Goal: Book appointment/travel/reservation

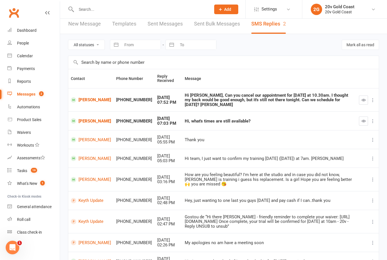
scroll to position [10, 0]
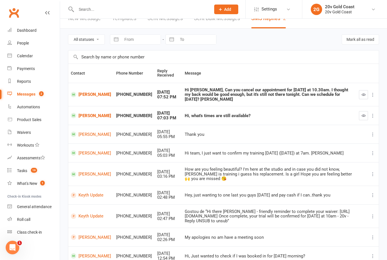
click at [37, 55] on link "Calendar" at bounding box center [33, 56] width 52 height 13
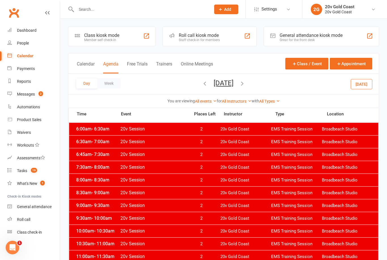
click at [351, 88] on div "Day Week [DATE] [DATE] Sun Mon Tue Wed Thu Fri Sat 31 01 02 03 04 05 06 07 08 0…" at bounding box center [223, 84] width 311 height 21
click at [359, 88] on button "[DATE]" at bounding box center [362, 84] width 22 height 10
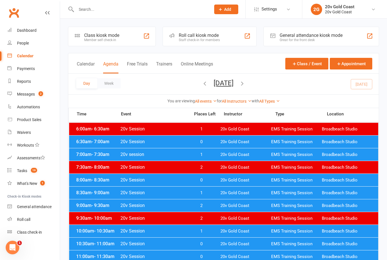
click at [234, 83] on button "[DATE]" at bounding box center [224, 83] width 20 height 8
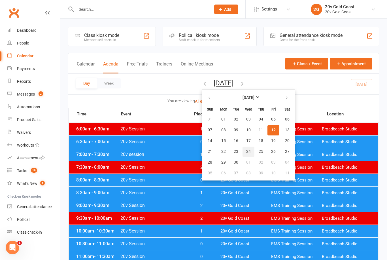
click at [246, 151] on span "24" at bounding box center [248, 151] width 5 height 5
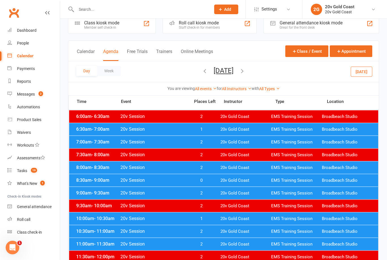
scroll to position [12, 0]
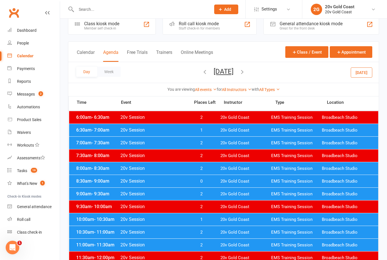
click at [228, 129] on span "20v Gold Coast" at bounding box center [246, 130] width 51 height 5
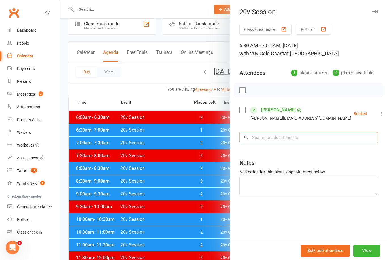
click at [309, 141] on input "search" at bounding box center [308, 138] width 139 height 12
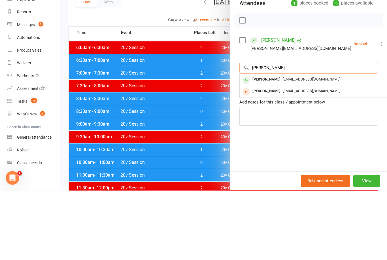
type input "[PERSON_NAME]"
click at [296, 147] on span "[EMAIL_ADDRESS][DOMAIN_NAME]" at bounding box center [312, 149] width 58 height 4
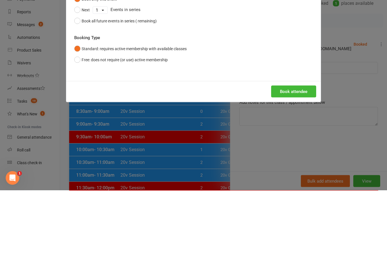
scroll to position [81, 0]
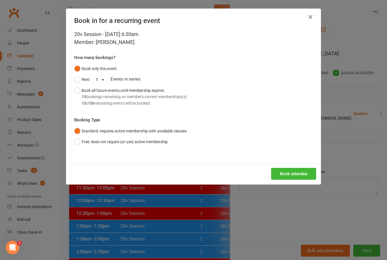
click at [301, 172] on button "Book attendee" at bounding box center [293, 174] width 45 height 12
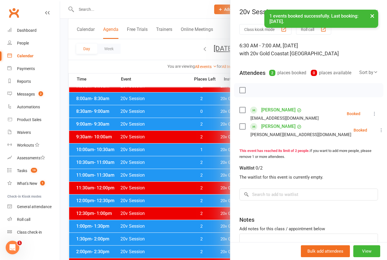
click at [192, 218] on div at bounding box center [223, 130] width 327 height 260
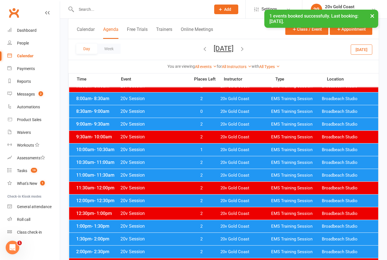
click at [234, 50] on button "[DATE]" at bounding box center [224, 48] width 20 height 8
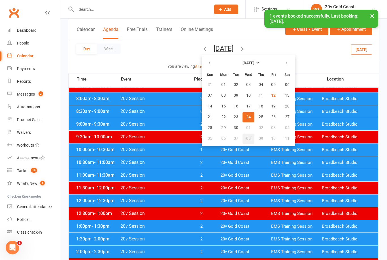
click at [246, 139] on span "08" at bounding box center [248, 138] width 5 height 5
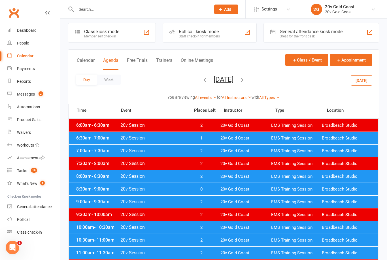
scroll to position [4, 0]
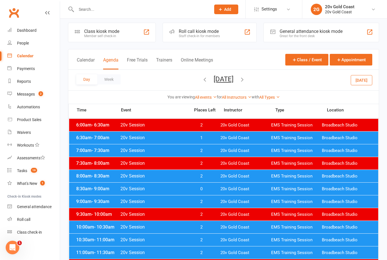
click at [242, 139] on span "20v Gold Coast" at bounding box center [246, 137] width 51 height 5
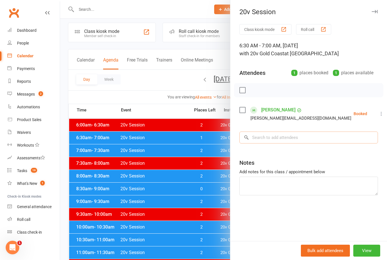
click at [299, 142] on input "search" at bounding box center [308, 138] width 139 height 12
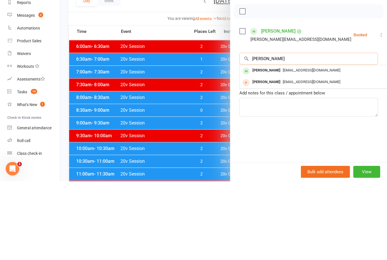
type input "[PERSON_NAME]"
click at [294, 147] on span "[EMAIL_ADDRESS][DOMAIN_NAME]" at bounding box center [312, 149] width 58 height 4
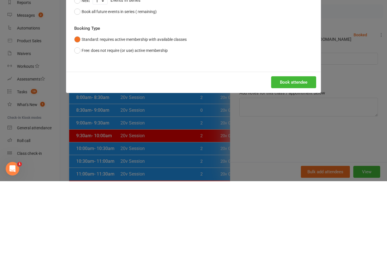
scroll to position [83, 0]
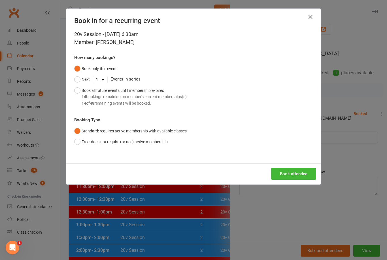
click at [298, 164] on div "Book attendee" at bounding box center [193, 173] width 255 height 21
click at [302, 172] on button "Book attendee" at bounding box center [293, 174] width 45 height 12
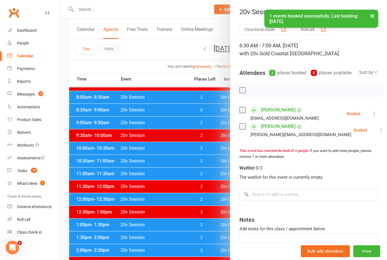
click at [204, 234] on div at bounding box center [223, 130] width 327 height 260
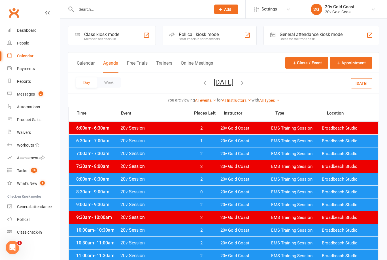
scroll to position [0, 0]
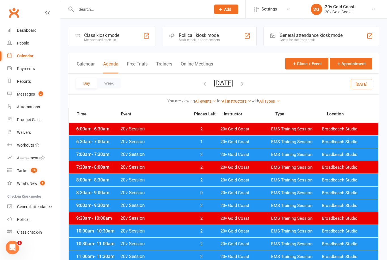
click at [240, 143] on span "20v Gold Coast" at bounding box center [246, 141] width 51 height 5
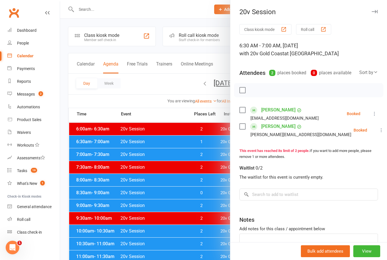
click at [202, 198] on div at bounding box center [223, 130] width 327 height 260
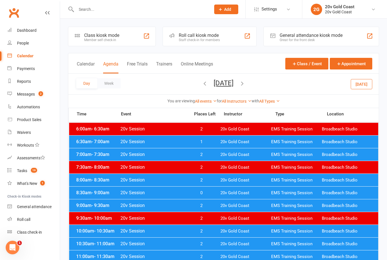
click at [364, 84] on button "[DATE]" at bounding box center [362, 84] width 22 height 10
